Goal: Check status: Check status

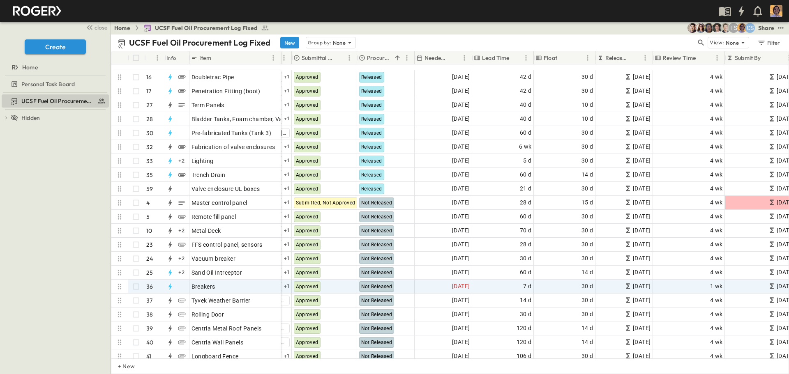
scroll to position [329, 246]
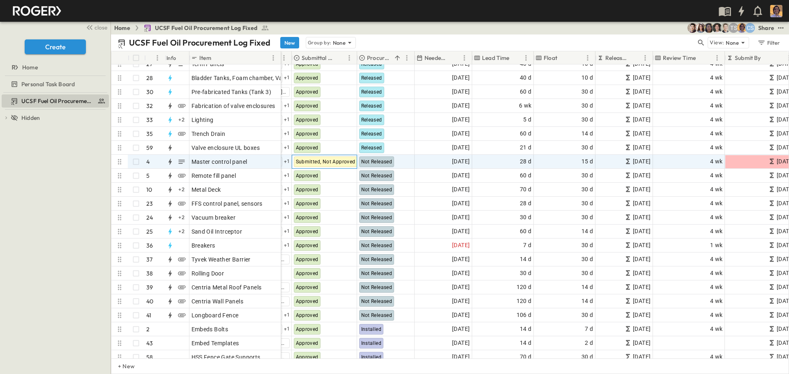
click at [329, 162] on span "Submitted, Not Approved" at bounding box center [326, 162] width 60 height 6
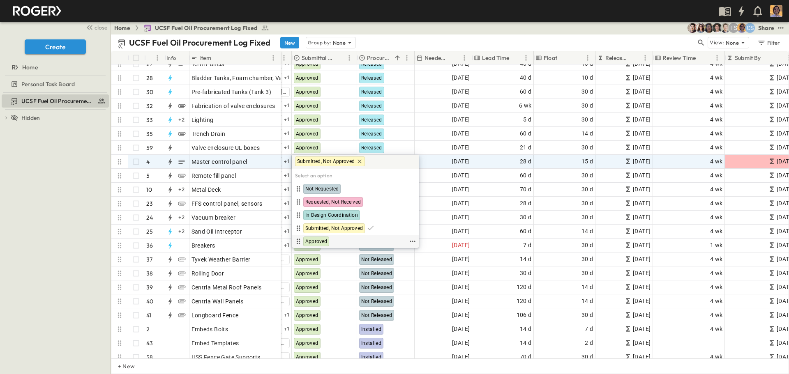
click at [324, 239] on span "Approved" at bounding box center [316, 241] width 22 height 7
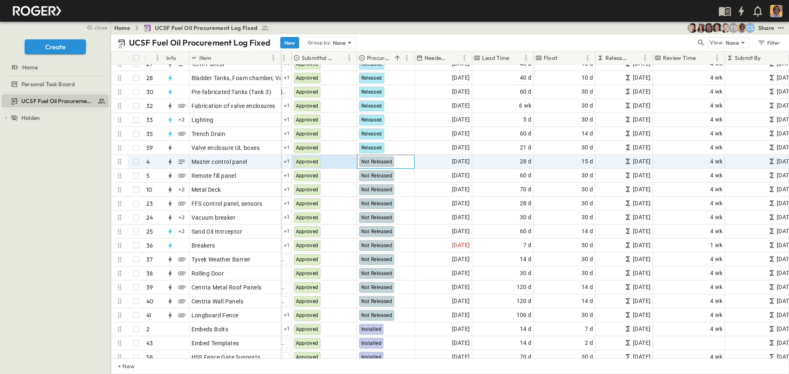
click at [381, 164] on span "Not Released" at bounding box center [376, 162] width 31 height 6
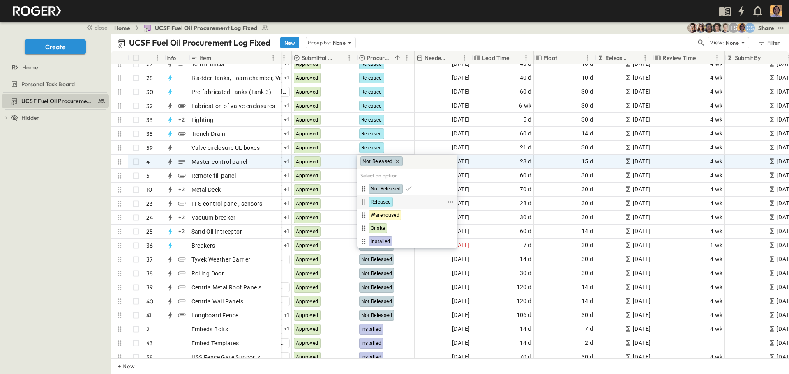
click at [376, 201] on span "Released" at bounding box center [381, 202] width 20 height 7
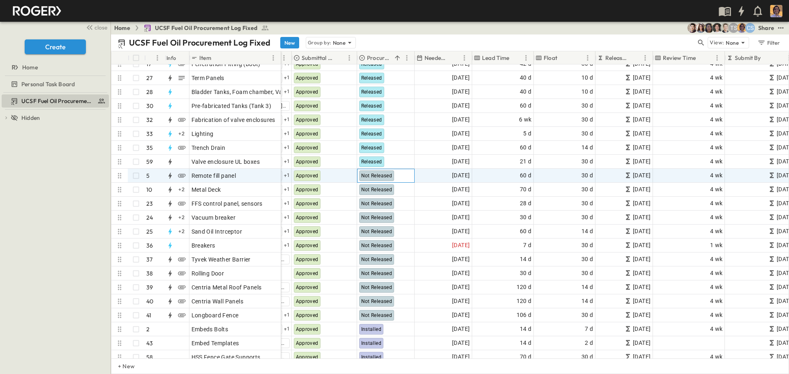
click at [387, 178] on span "Not Released" at bounding box center [376, 176] width 31 height 6
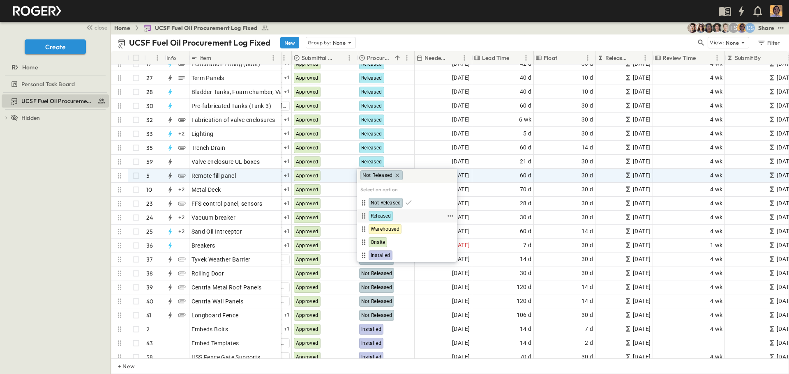
click at [383, 216] on span "Released" at bounding box center [381, 216] width 20 height 7
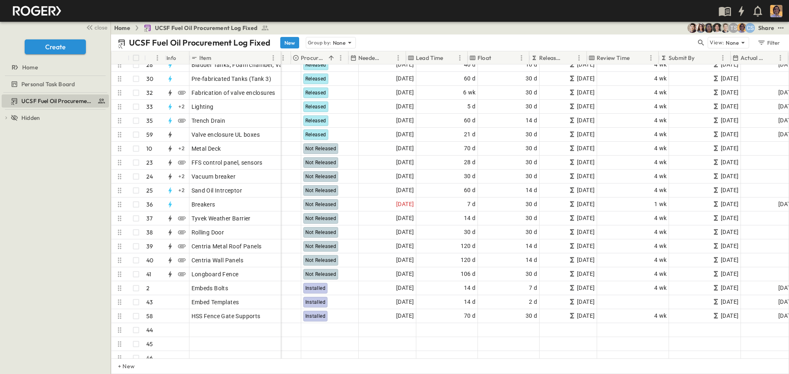
scroll to position [370, 300]
click at [400, 55] on icon "Sort" at bounding box center [400, 57] width 7 height 7
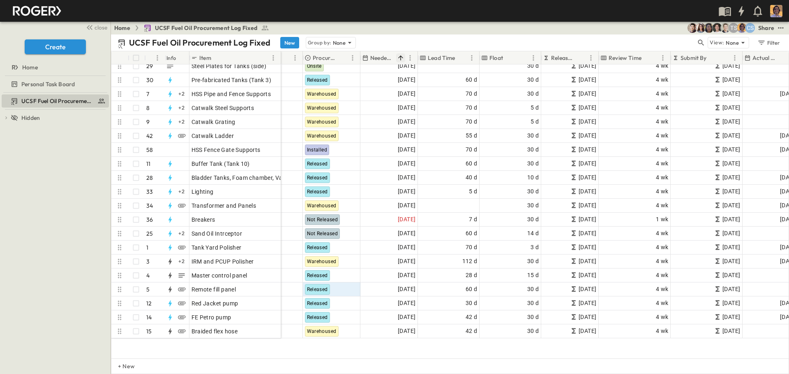
scroll to position [0, 300]
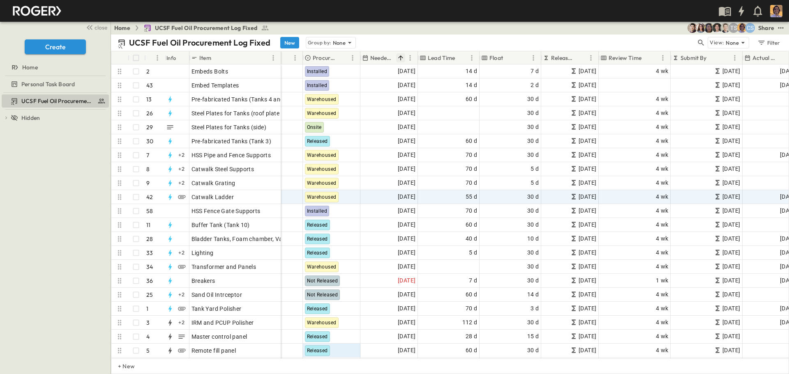
click at [409, 55] on icon "Menu" at bounding box center [410, 58] width 8 height 8
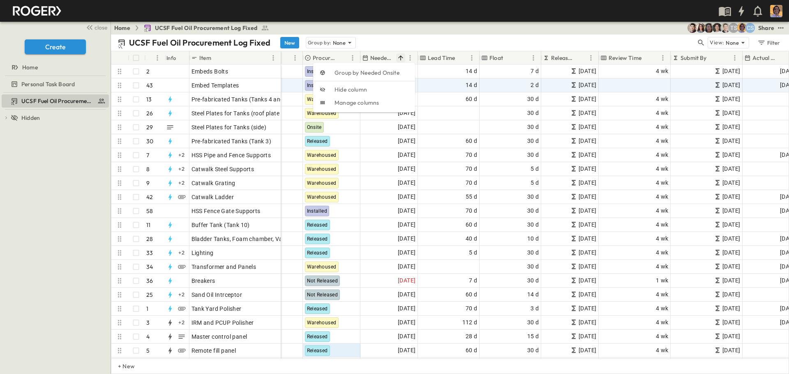
click at [397, 56] on icon "Sort" at bounding box center [400, 57] width 7 height 7
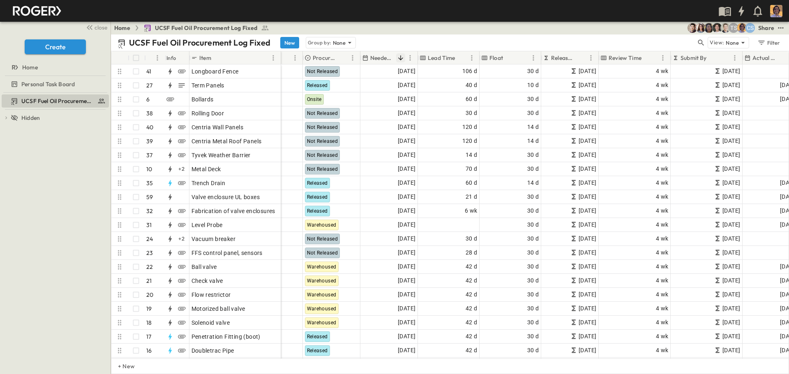
drag, startPoint x: 400, startPoint y: 57, endPoint x: 425, endPoint y: 133, distance: 79.8
click at [400, 57] on icon "Sort" at bounding box center [400, 57] width 7 height 7
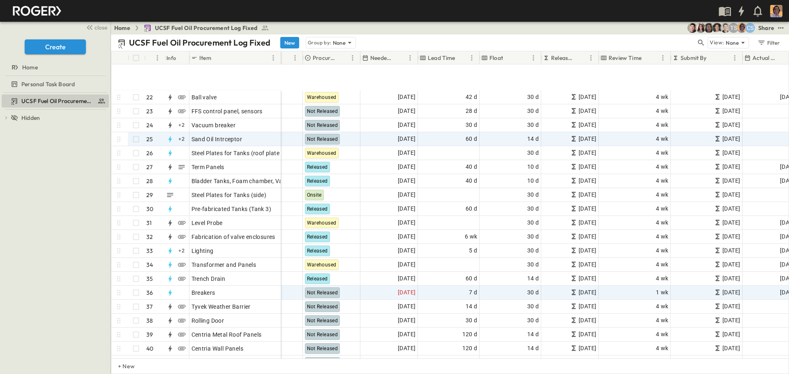
scroll to position [329, 300]
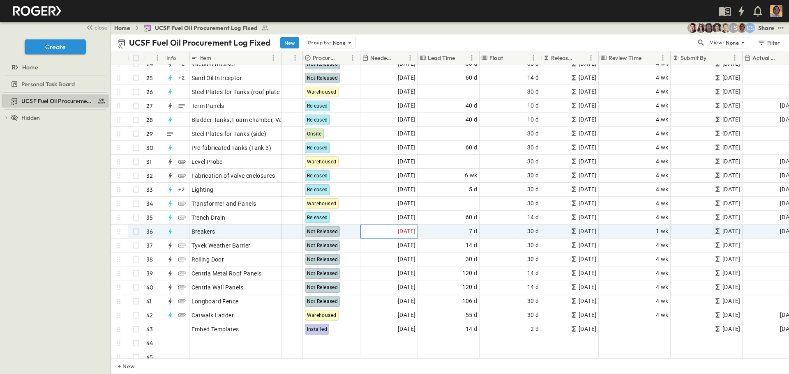
click at [409, 231] on span "[DATE]" at bounding box center [407, 231] width 18 height 9
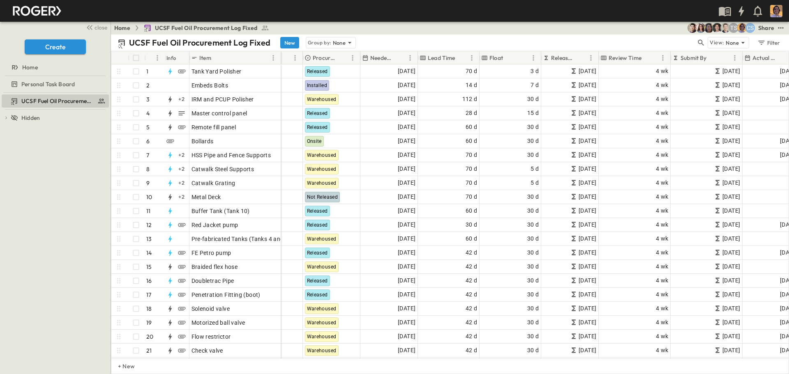
scroll to position [0, 300]
